Goal: Information Seeking & Learning: Find specific fact

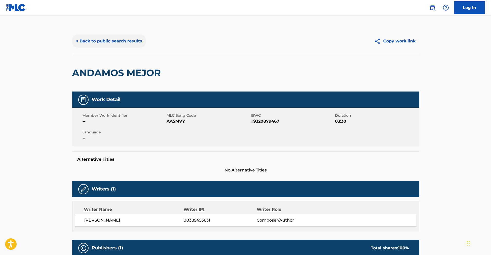
click at [104, 43] on button "< Back to public search results" at bounding box center [109, 41] width 74 height 13
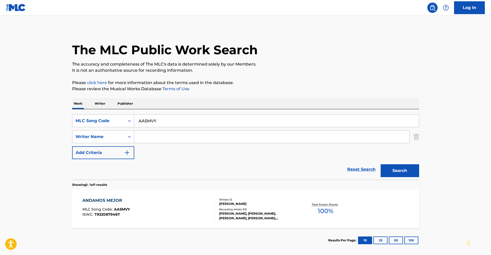
click at [102, 103] on p "Writer" at bounding box center [100, 103] width 14 height 11
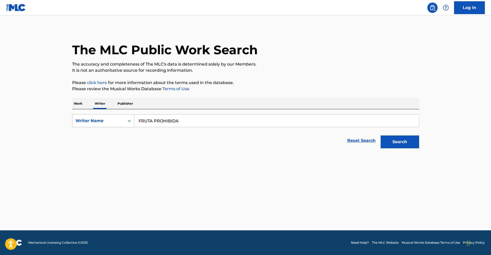
click at [116, 120] on div "Writer Name" at bounding box center [98, 121] width 46 height 6
click at [118, 133] on div "Writer IPI" at bounding box center [103, 133] width 62 height 13
click at [179, 122] on input "Search Form" at bounding box center [276, 120] width 285 height 12
paste input "1057191464"
click at [406, 144] on button "Search" at bounding box center [400, 141] width 38 height 13
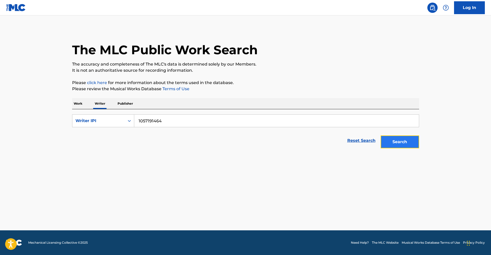
click at [398, 140] on button "Search" at bounding box center [400, 141] width 38 height 13
click at [136, 122] on input "1057191464" at bounding box center [276, 120] width 285 height 12
type input "01057191464"
click at [392, 142] on button "Search" at bounding box center [400, 141] width 38 height 13
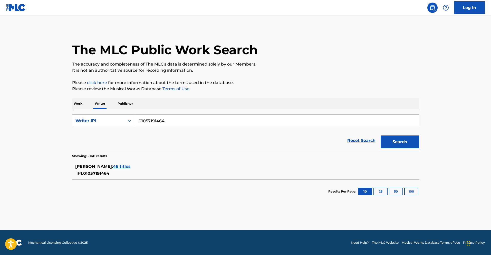
click at [131, 167] on span "46 titles" at bounding box center [122, 166] width 18 height 5
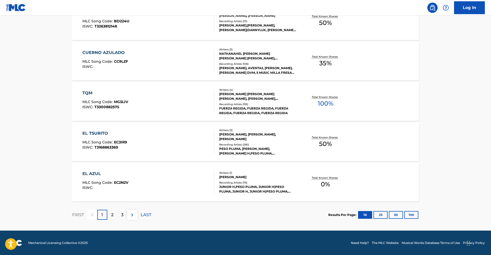
scroll to position [374, 0]
click at [395, 214] on button "50" at bounding box center [396, 214] width 14 height 8
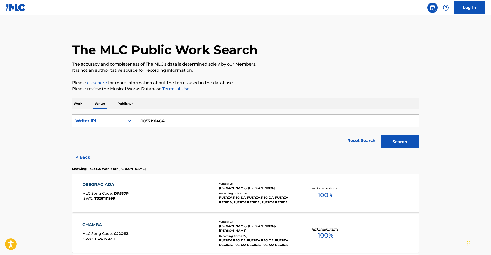
scroll to position [581, 0]
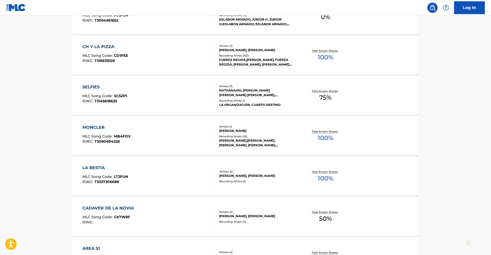
click at [94, 125] on div "MONCLER" at bounding box center [106, 127] width 48 height 6
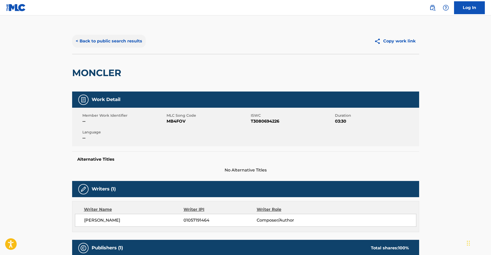
click at [122, 43] on button "< Back to public search results" at bounding box center [109, 41] width 74 height 13
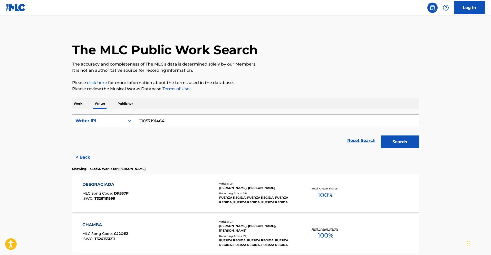
drag, startPoint x: 174, startPoint y: 121, endPoint x: 72, endPoint y: 115, distance: 102.5
click at [73, 115] on div "SearchWithCriteriaf17191ad-2501-47ca-b40a-2a4816d7c414 Writer IPI 01057191464" at bounding box center [245, 120] width 347 height 13
paste input "1119784633"
click at [395, 143] on button "Search" at bounding box center [400, 141] width 38 height 13
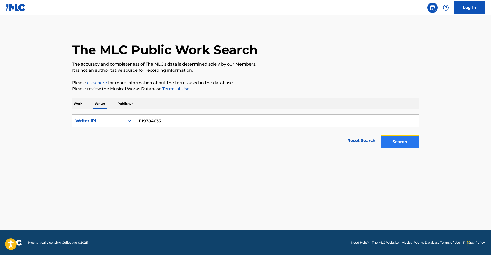
click at [410, 146] on button "Search" at bounding box center [400, 141] width 38 height 13
click at [137, 120] on input "1119784633" at bounding box center [276, 120] width 285 height 12
type input "01119784633"
click at [408, 142] on button "Search" at bounding box center [400, 141] width 38 height 13
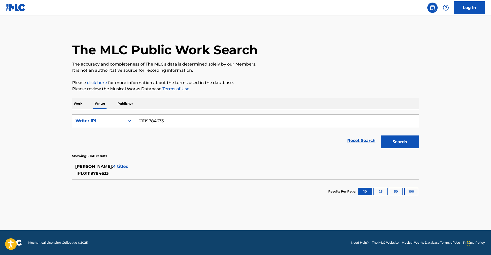
click at [128, 165] on span "4 titles" at bounding box center [120, 166] width 15 height 5
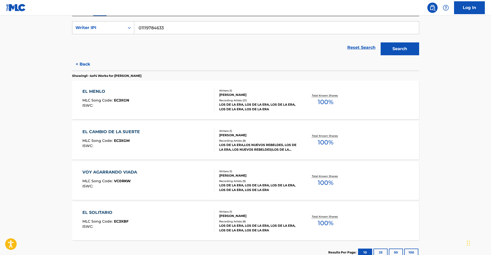
scroll to position [95, 0]
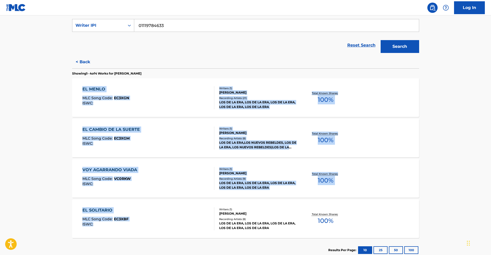
drag, startPoint x: 45, startPoint y: 84, endPoint x: 245, endPoint y: 207, distance: 234.6
click at [245, 207] on main "The MLC Public Work Search The accuracy and completeness of The MLC's data is d…" at bounding box center [245, 92] width 491 height 344
copy section "EL MENLO MLC Song Code : EC3XGN ISWC : Writers ( 1 ) [DEMOGRAPHIC_DATA][PERSON_…"
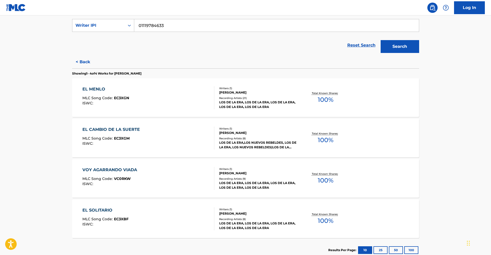
click at [148, 126] on div "EL CAMBIO DE LA SUERTE MLC Song Code : EC3XGM ISWC :" at bounding box center [148, 137] width 132 height 23
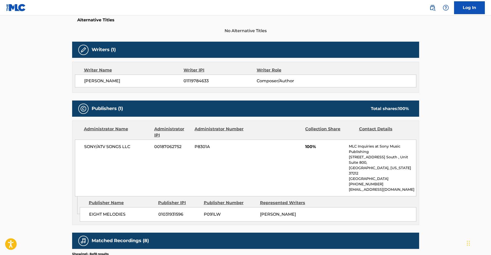
scroll to position [140, 0]
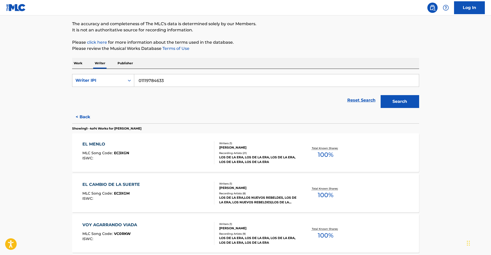
scroll to position [130, 0]
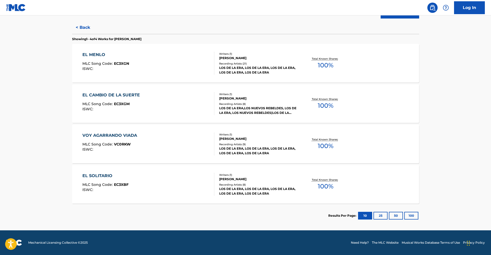
click at [105, 177] on div "EL SOLITARIO" at bounding box center [105, 175] width 46 height 6
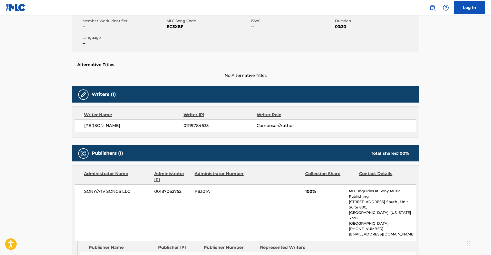
scroll to position [71, 0]
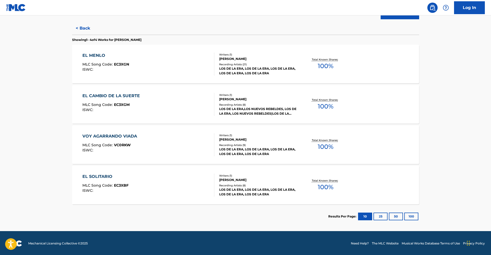
scroll to position [130, 0]
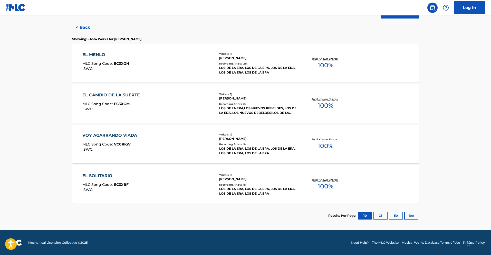
click at [129, 136] on div "VOY AGARRANDO VIADA" at bounding box center [110, 135] width 57 height 6
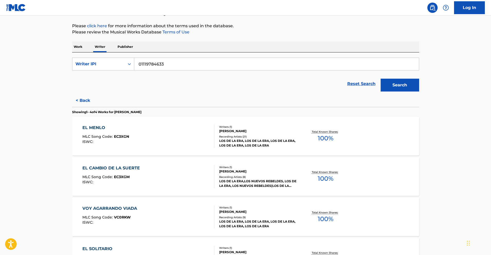
scroll to position [58, 0]
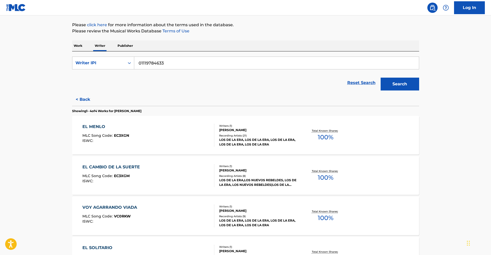
click at [100, 126] on div "EL MENLO" at bounding box center [105, 126] width 47 height 6
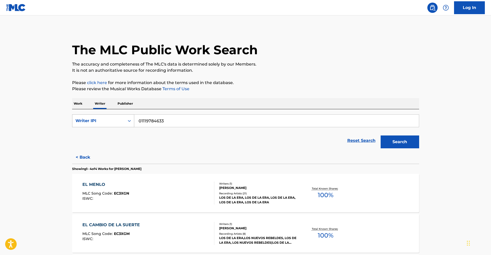
drag, startPoint x: 169, startPoint y: 122, endPoint x: 85, endPoint y: 119, distance: 84.0
click at [90, 119] on div "SearchWithCriteriaf17191ad-2501-47ca-b40a-2a4816d7c414 Writer IPI 01119784633" at bounding box center [245, 120] width 347 height 13
paste input "1063190876"
click at [412, 140] on button "Search" at bounding box center [400, 141] width 38 height 13
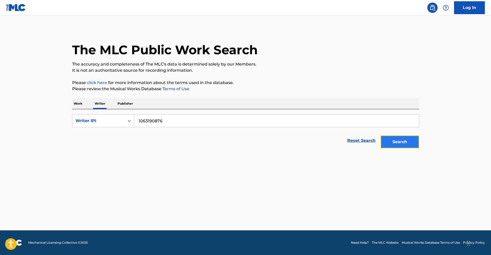
click at [409, 144] on button "Search" at bounding box center [400, 141] width 38 height 13
click at [137, 122] on input "1063190876" at bounding box center [276, 120] width 285 height 12
type input "01063190876"
click at [401, 147] on button "Search" at bounding box center [400, 141] width 38 height 13
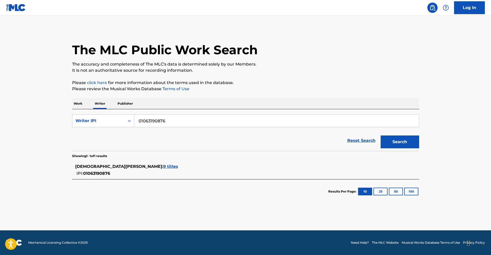
click at [178, 167] on span "9 titles" at bounding box center [170, 166] width 15 height 5
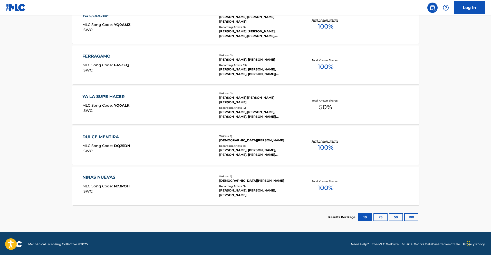
scroll to position [331, 0]
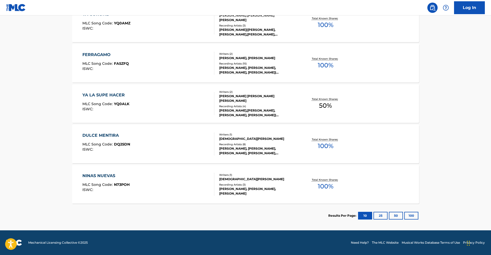
click at [106, 136] on div "DULCE MENTIRA" at bounding box center [106, 135] width 48 height 6
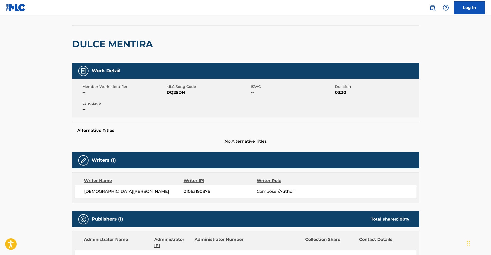
scroll to position [26, 0]
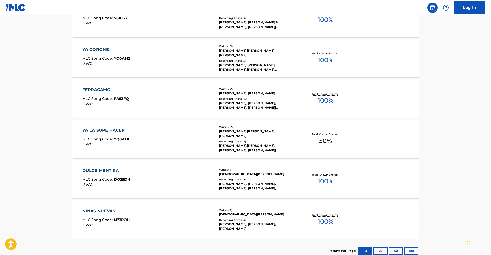
scroll to position [331, 0]
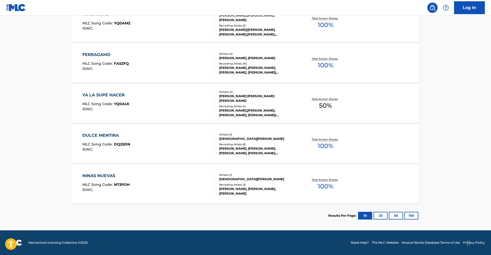
click at [108, 175] on div "NINAS NUEVAS" at bounding box center [105, 175] width 47 height 6
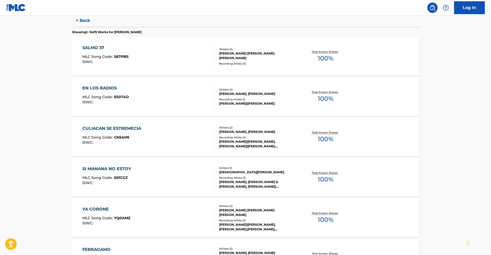
scroll to position [145, 0]
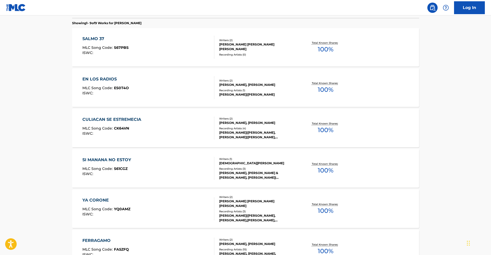
click at [118, 158] on div "SI MANANA NO ESTOY" at bounding box center [107, 160] width 51 height 6
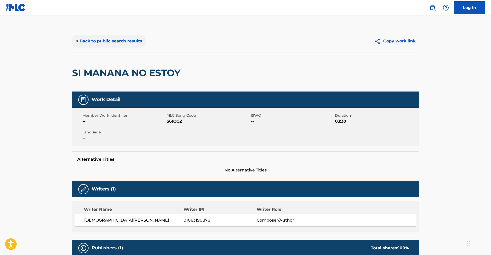
click at [111, 41] on button "< Back to public search results" at bounding box center [109, 41] width 74 height 13
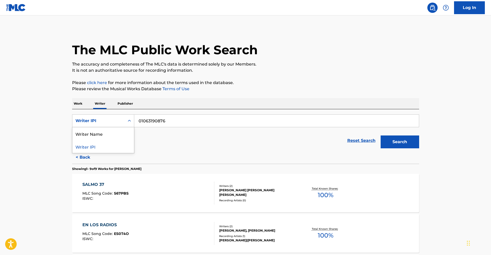
click at [118, 121] on div "Writer IPI" at bounding box center [98, 121] width 46 height 6
click at [112, 133] on div "Writer Name" at bounding box center [103, 133] width 62 height 13
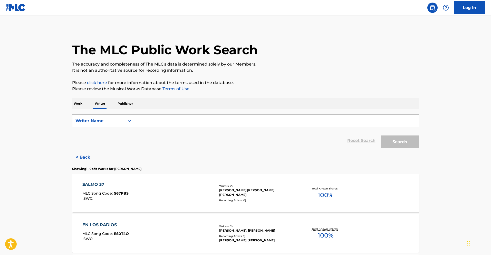
click at [178, 120] on input "Search Form" at bounding box center [276, 120] width 285 height 12
paste input "[PERSON_NAME]"
type input "[PERSON_NAME]"
drag, startPoint x: 390, startPoint y: 142, endPoint x: 379, endPoint y: 141, distance: 11.7
click at [390, 142] on button "Search" at bounding box center [400, 141] width 38 height 13
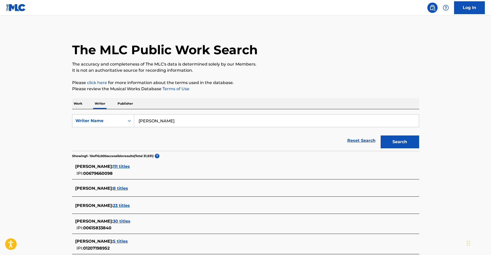
click at [130, 221] on span "30 titles" at bounding box center [121, 220] width 17 height 5
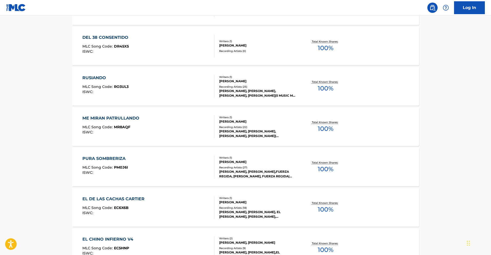
scroll to position [374, 0]
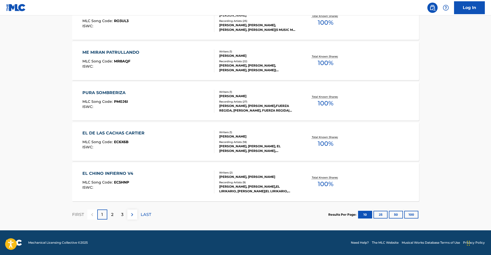
click at [117, 96] on div "PURA SOMBRERIZA MLC Song Code : PM0J6I ISWC :" at bounding box center [105, 101] width 46 height 23
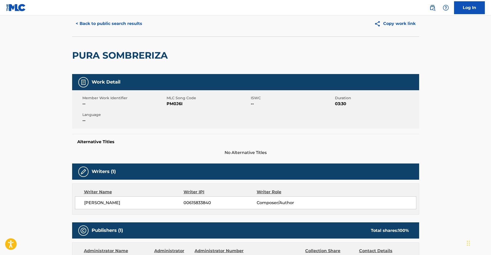
scroll to position [2, 0]
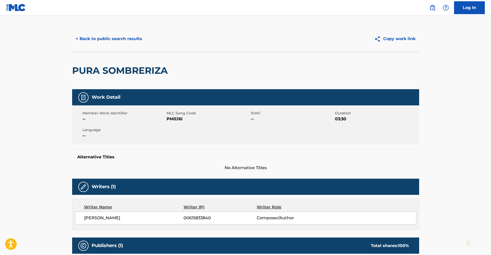
click at [172, 76] on div "PURA SOMBRERIZA" at bounding box center [245, 70] width 347 height 37
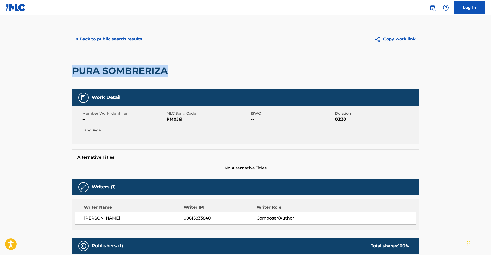
drag, startPoint x: 169, startPoint y: 71, endPoint x: 74, endPoint y: 71, distance: 94.4
click at [74, 71] on h2 "PURA SOMBRERIZA" at bounding box center [121, 71] width 98 height 12
copy h2 "PURA SOMBRERIZA"
click at [115, 38] on button "< Back to public search results" at bounding box center [109, 39] width 74 height 13
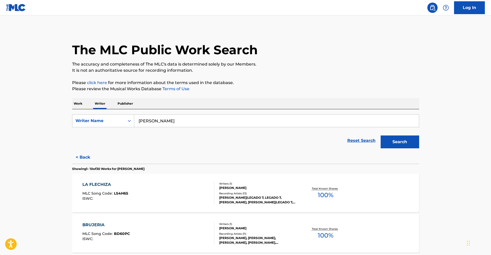
drag, startPoint x: 76, startPoint y: 102, endPoint x: 112, endPoint y: 107, distance: 36.3
click at [76, 102] on p "Work" at bounding box center [78, 103] width 12 height 11
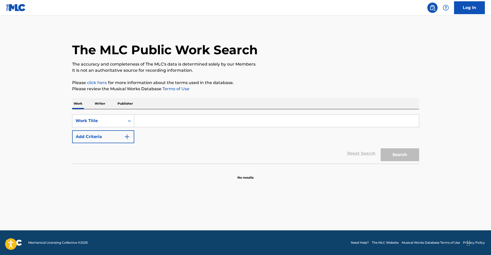
click at [147, 119] on input "Search Form" at bounding box center [276, 120] width 285 height 12
paste input "PURA SOMBRERIZA"
type input "PURA SOMBRERIZA"
click at [415, 157] on button "Search" at bounding box center [400, 154] width 38 height 13
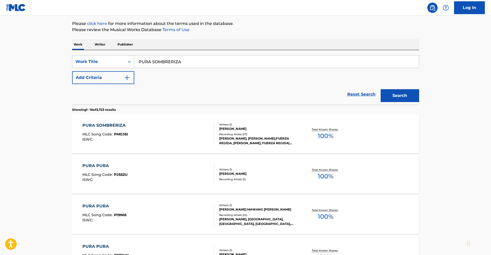
scroll to position [67, 0]
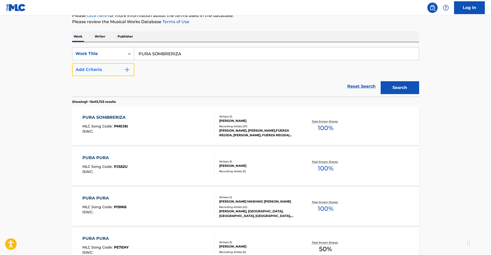
click at [124, 67] on img "Search Form" at bounding box center [127, 69] width 6 height 6
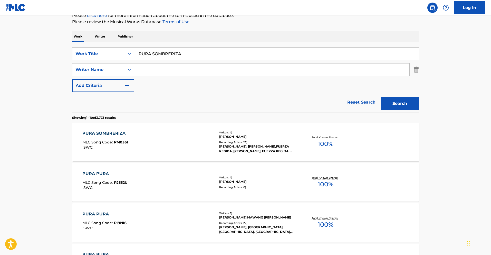
click at [248, 138] on div "[PERSON_NAME]" at bounding box center [257, 136] width 77 height 5
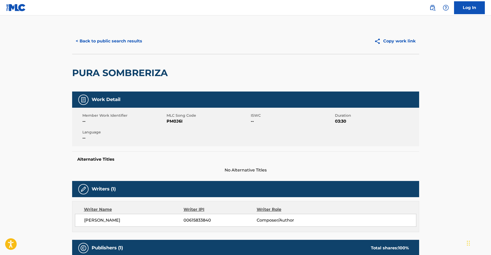
drag, startPoint x: 130, startPoint y: 220, endPoint x: 83, endPoint y: 220, distance: 47.0
click at [83, 220] on div "[PERSON_NAME] 00615833840 Composer/Author" at bounding box center [245, 219] width 341 height 13
copy span "[PERSON_NAME]"
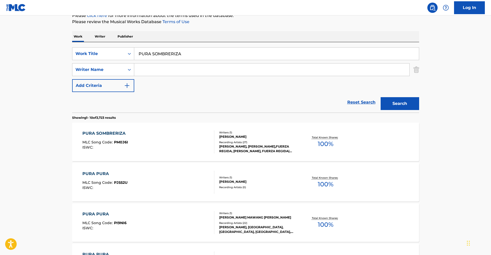
click at [178, 66] on input "Search Form" at bounding box center [271, 69] width 275 height 12
paste input "[PERSON_NAME]"
type input "[PERSON_NAME]"
click at [395, 102] on button "Search" at bounding box center [400, 103] width 38 height 13
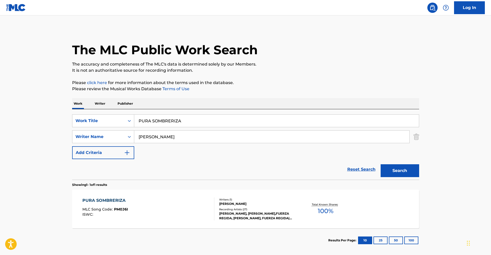
scroll to position [25, 0]
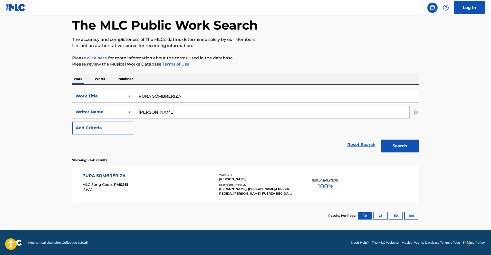
click at [134, 186] on div "PURA SOMBRERIZA MLC Song Code : PM0J6I ISWC :" at bounding box center [148, 183] width 132 height 23
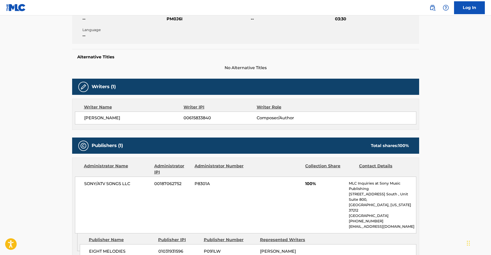
scroll to position [163, 0]
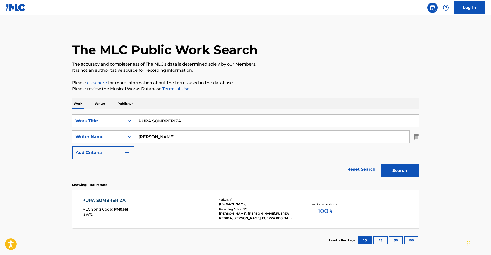
drag, startPoint x: 194, startPoint y: 123, endPoint x: 82, endPoint y: 112, distance: 112.2
click at [87, 113] on div "SearchWithCriteria10241b85-08a3-4017-a46d-6762e36af823 Work Title PURA SOMBRERI…" at bounding box center [245, 144] width 347 height 70
paste input "Me [PERSON_NAME]"
type input "Me [PERSON_NAME]"
click at [406, 170] on button "Search" at bounding box center [400, 170] width 38 height 13
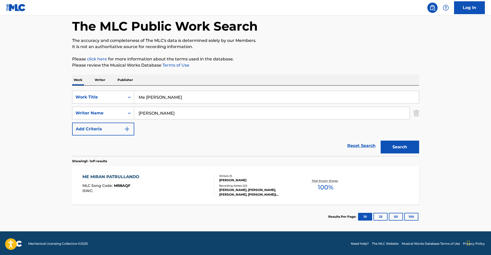
scroll to position [25, 0]
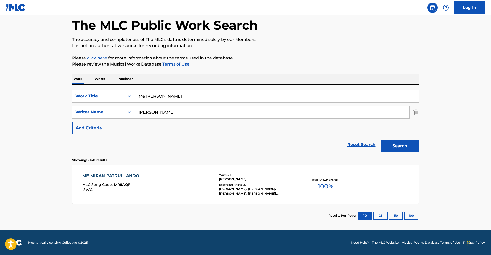
click at [118, 176] on div "ME MIRAN PATRULLANDO" at bounding box center [112, 175] width 60 height 6
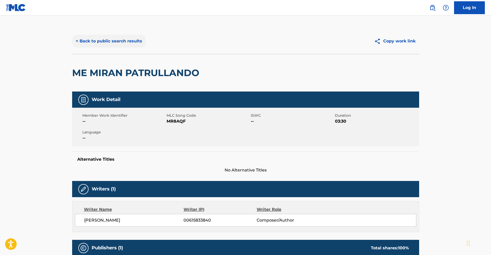
click at [100, 42] on button "< Back to public search results" at bounding box center [109, 41] width 74 height 13
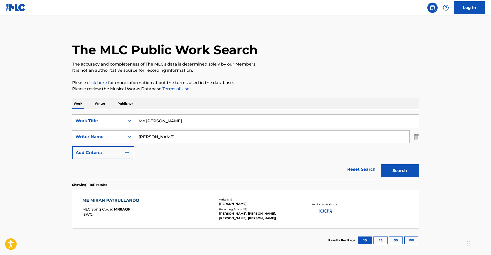
click at [100, 101] on p "Writer" at bounding box center [100, 103] width 14 height 11
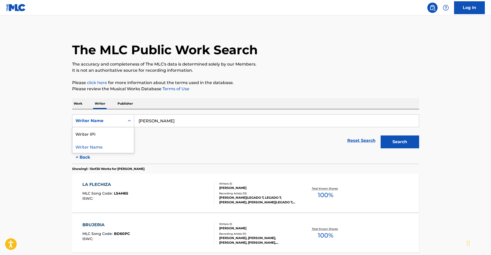
click at [128, 124] on div "Search Form" at bounding box center [129, 120] width 9 height 9
click at [119, 135] on div "Writer IPI" at bounding box center [103, 133] width 62 height 13
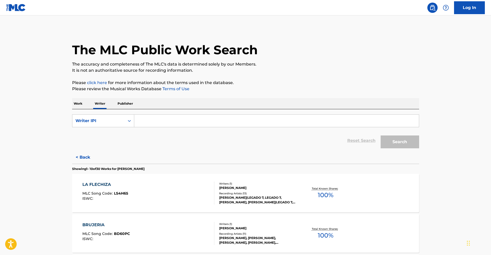
click at [192, 123] on input "Search Form" at bounding box center [276, 120] width 285 height 12
paste input "1103565299"
type input "01103565299"
click at [398, 143] on button "Search" at bounding box center [400, 141] width 38 height 13
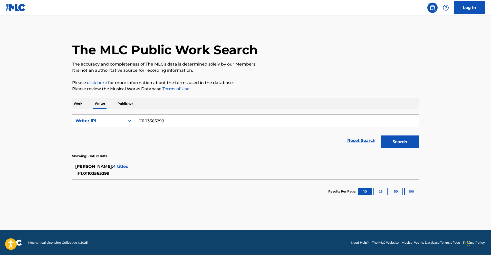
click at [128, 167] on span "4 titles" at bounding box center [120, 166] width 15 height 5
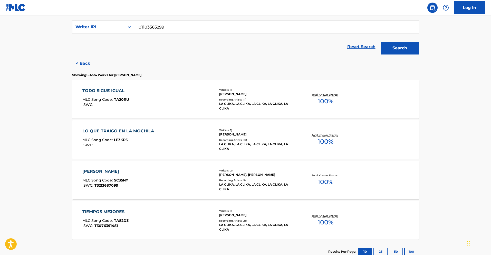
scroll to position [95, 0]
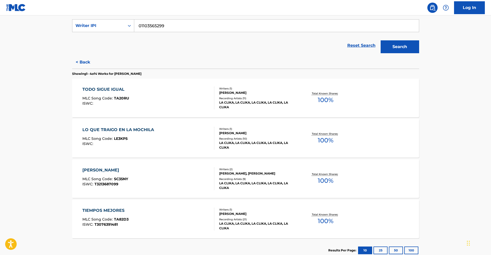
click at [116, 94] on div "TODO SIGUE IGUAL MLC Song Code : TA20RU ISWC :" at bounding box center [105, 97] width 47 height 23
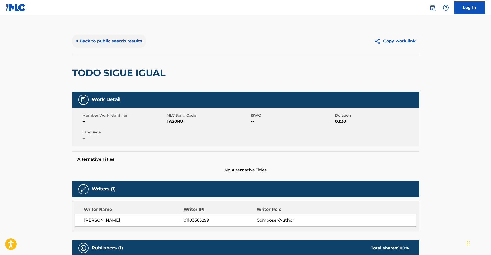
click at [101, 41] on button "< Back to public search results" at bounding box center [109, 41] width 74 height 13
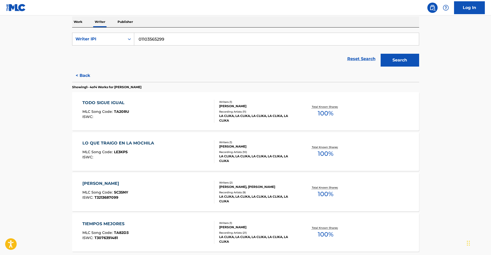
scroll to position [96, 0]
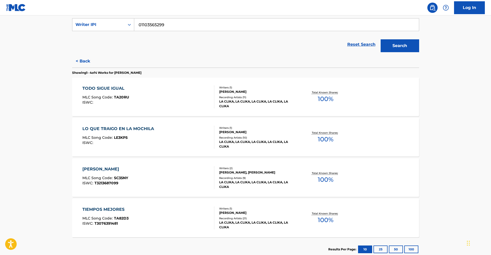
click at [137, 128] on div "LO QUE TRAIGO EN LA MOCHILA" at bounding box center [119, 128] width 74 height 6
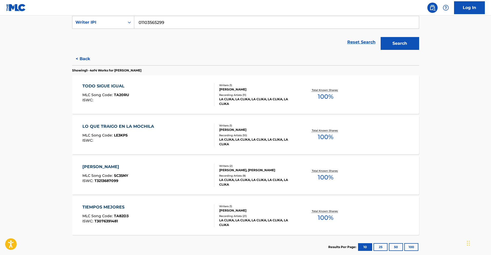
scroll to position [130, 0]
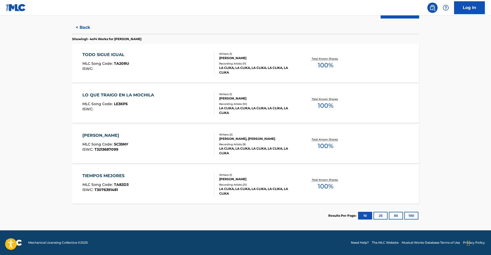
click at [117, 174] on div "TIEMPOS MEJORES" at bounding box center [105, 175] width 46 height 6
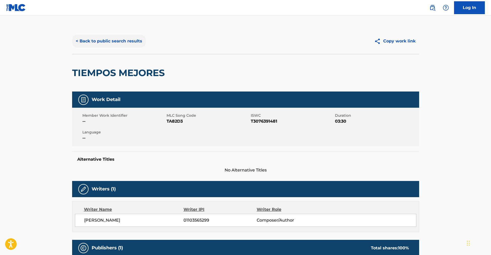
click at [94, 42] on button "< Back to public search results" at bounding box center [109, 41] width 74 height 13
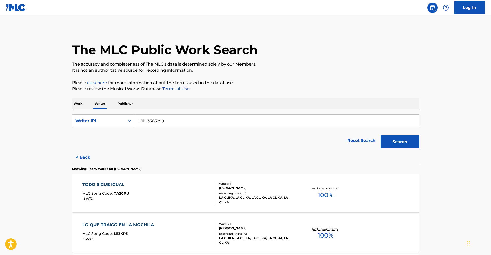
drag, startPoint x: 175, startPoint y: 122, endPoint x: 140, endPoint y: 123, distance: 34.9
click at [140, 123] on input "01103565299" at bounding box center [276, 120] width 285 height 12
paste input "48085454"
type input "01148085454"
click at [391, 143] on button "Search" at bounding box center [400, 141] width 38 height 13
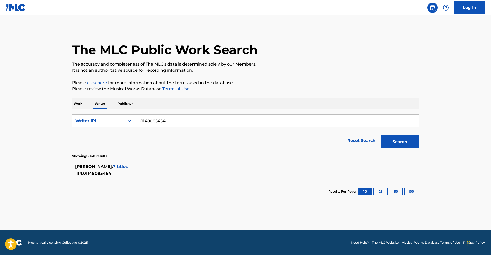
click at [128, 167] on span "7 titles" at bounding box center [120, 166] width 15 height 5
